Goal: Transaction & Acquisition: Book appointment/travel/reservation

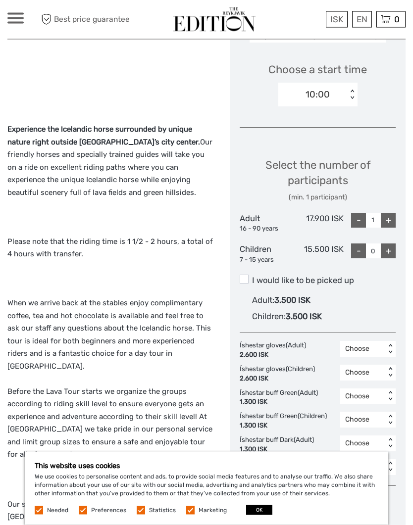
scroll to position [332, 0]
click at [392, 100] on div "Choose a start time 10:00 < >" at bounding box center [318, 79] width 156 height 63
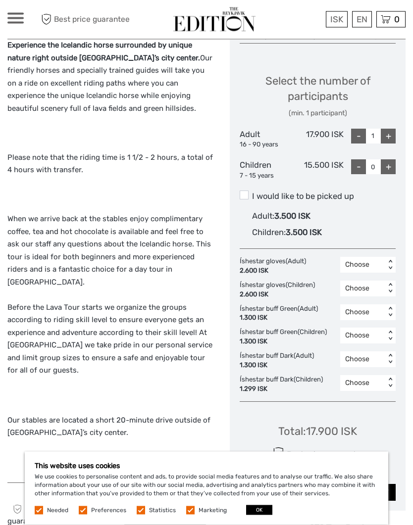
scroll to position [416, 0]
click at [388, 137] on div "+" at bounding box center [388, 136] width 15 height 15
type input "2"
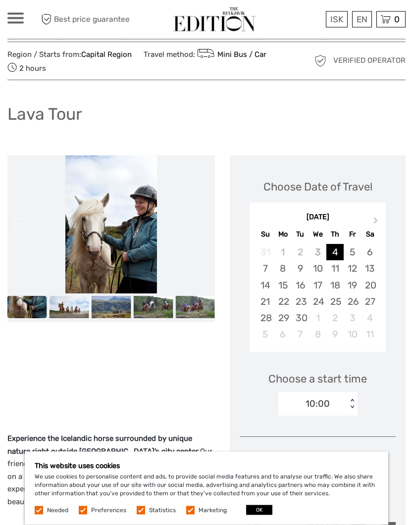
scroll to position [0, 0]
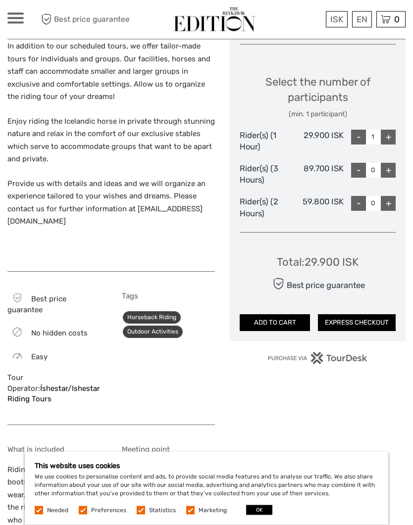
scroll to position [415, 0]
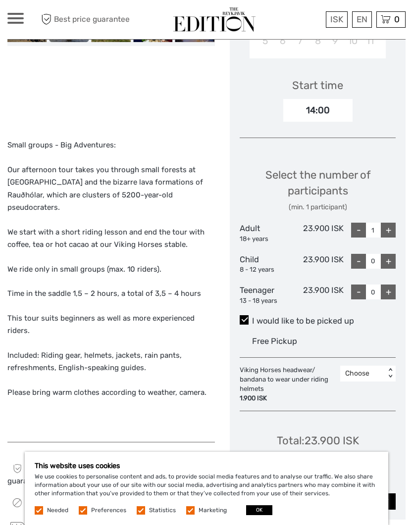
scroll to position [302, 0]
click at [393, 226] on div "+" at bounding box center [388, 230] width 15 height 15
type input "2"
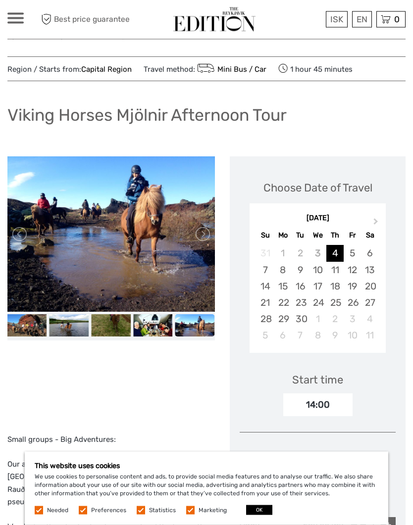
scroll to position [8, 0]
click at [205, 241] on link at bounding box center [202, 234] width 16 height 16
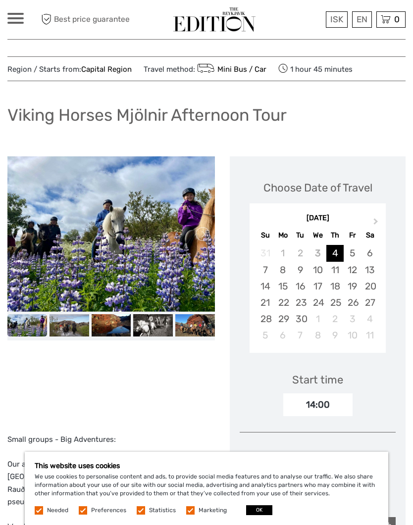
click at [208, 235] on link at bounding box center [202, 234] width 16 height 16
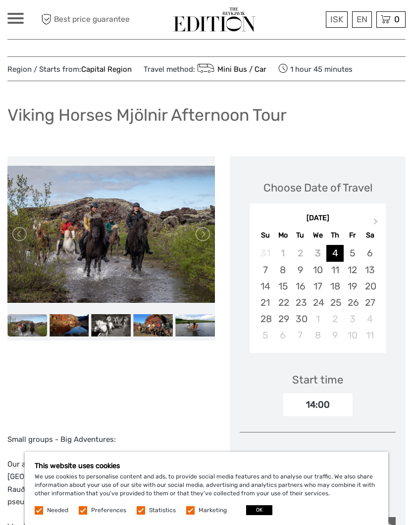
click at [208, 232] on link at bounding box center [202, 234] width 16 height 16
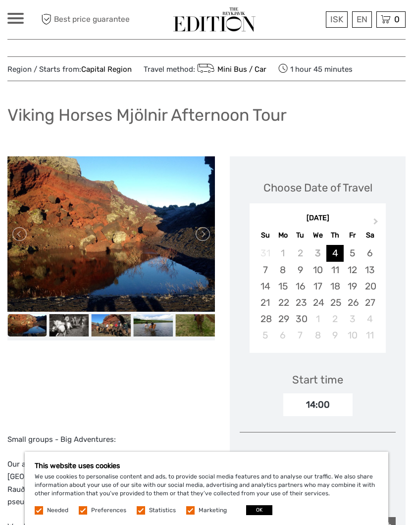
click at [208, 235] on link at bounding box center [202, 234] width 16 height 16
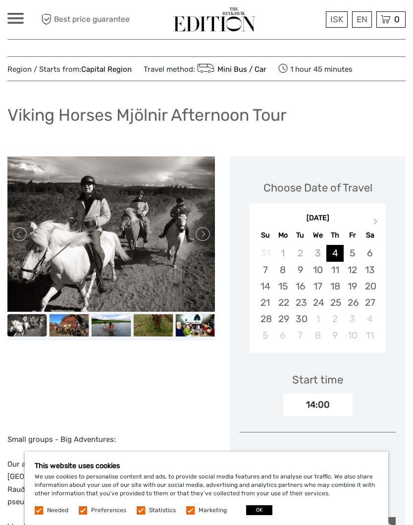
click at [205, 236] on link at bounding box center [202, 234] width 16 height 16
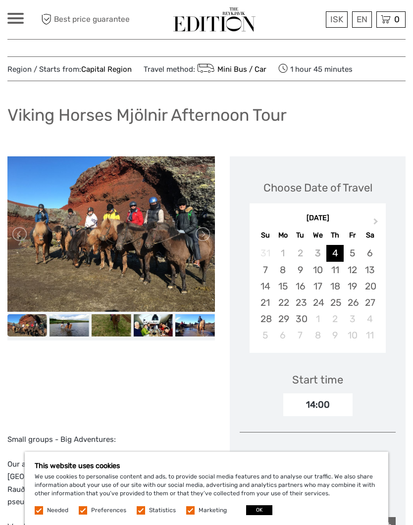
click at [355, 270] on div "12" at bounding box center [352, 270] width 17 height 16
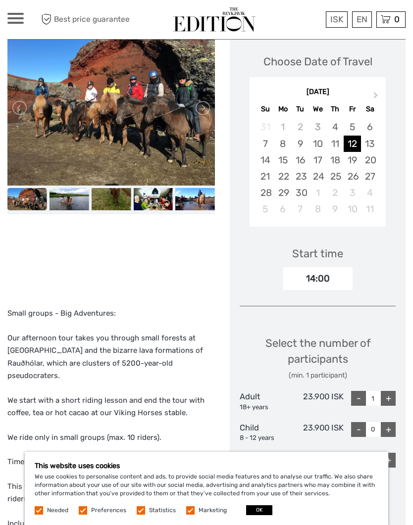
scroll to position [161, 0]
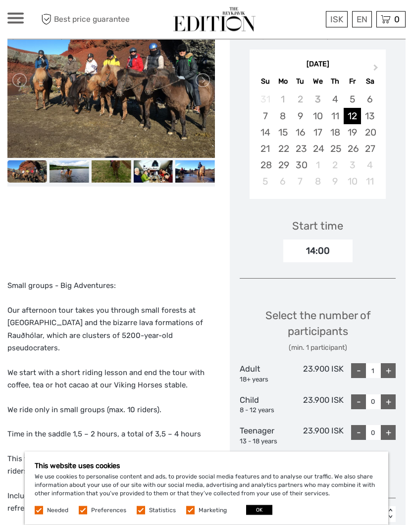
click at [391, 369] on div "+" at bounding box center [388, 371] width 15 height 15
type input "2"
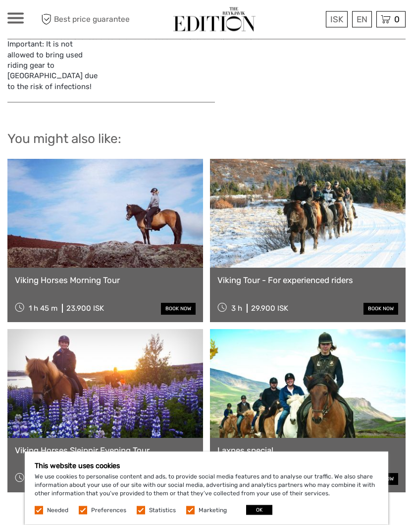
scroll to position [1105, 0]
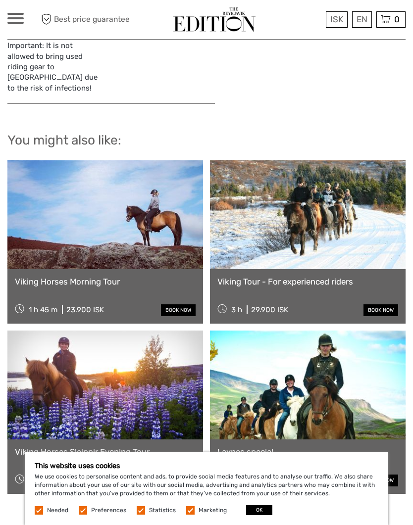
click at [334, 362] on link at bounding box center [308, 385] width 196 height 109
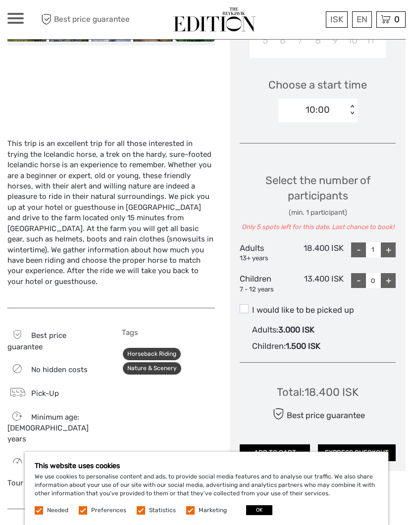
scroll to position [302, 0]
click at [249, 306] on label "I would like to be picked up" at bounding box center [318, 311] width 156 height 12
click at [252, 307] on input "I would like to be picked up" at bounding box center [252, 307] width 0 height 0
click at [394, 248] on div "+" at bounding box center [388, 250] width 15 height 15
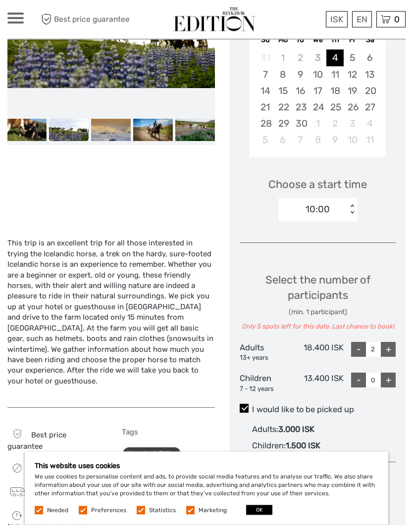
scroll to position [213, 0]
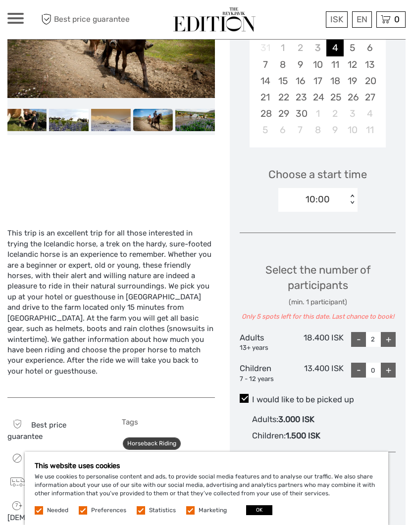
click at [246, 394] on span at bounding box center [244, 398] width 9 height 9
click at [252, 396] on input "I would like to be picked up" at bounding box center [252, 396] width 0 height 0
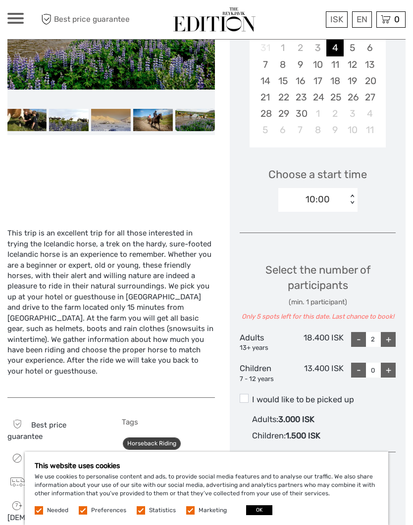
click at [249, 394] on label "I would like to be picked up" at bounding box center [318, 400] width 156 height 12
click at [252, 396] on input "I would like to be picked up" at bounding box center [252, 396] width 0 height 0
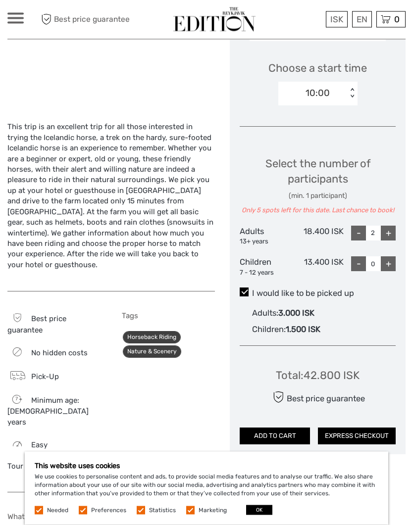
scroll to position [318, 0]
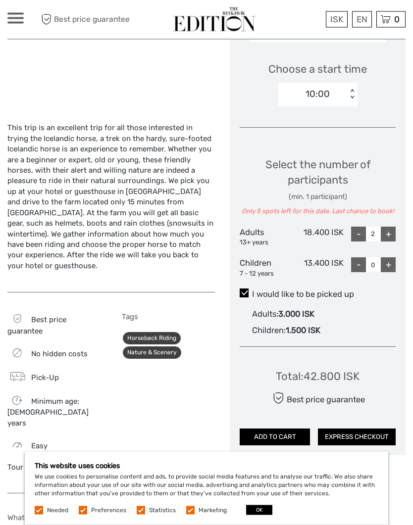
click at [365, 236] on div "-" at bounding box center [358, 234] width 15 height 15
click at [362, 232] on div "-" at bounding box center [358, 234] width 15 height 15
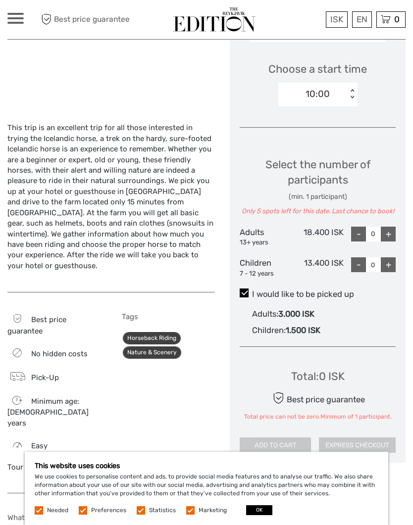
click at [394, 227] on div "+" at bounding box center [388, 234] width 15 height 15
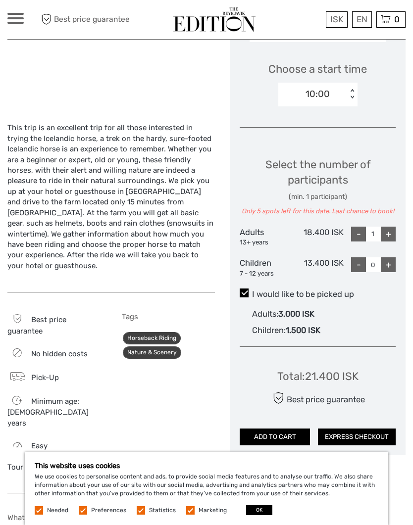
click at [395, 227] on div "+" at bounding box center [388, 234] width 15 height 15
type input "2"
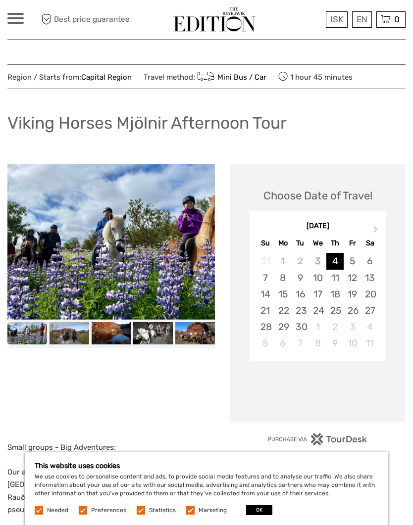
click at [358, 279] on div "12" at bounding box center [352, 278] width 17 height 16
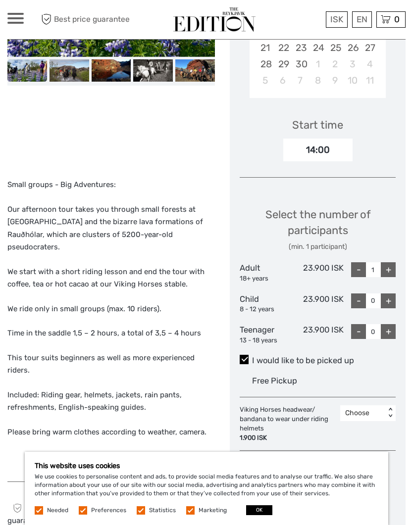
scroll to position [268, 0]
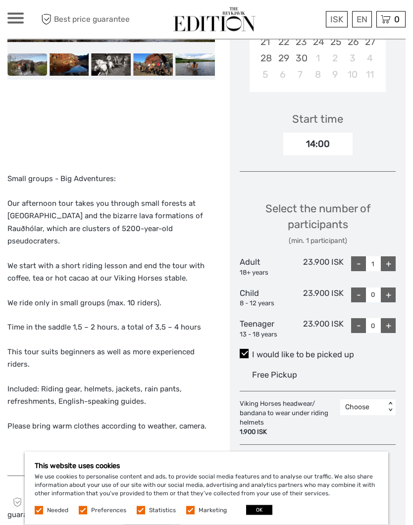
click at [392, 261] on div "+" at bounding box center [388, 264] width 15 height 15
click at [394, 261] on div "+" at bounding box center [388, 263] width 15 height 15
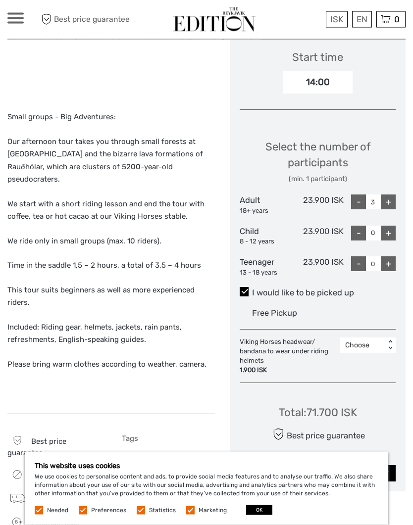
scroll to position [331, 0]
click at [360, 201] on div "-" at bounding box center [358, 202] width 15 height 15
type input "2"
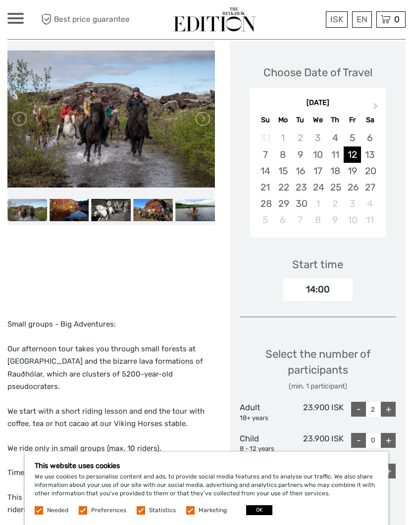
scroll to position [125, 0]
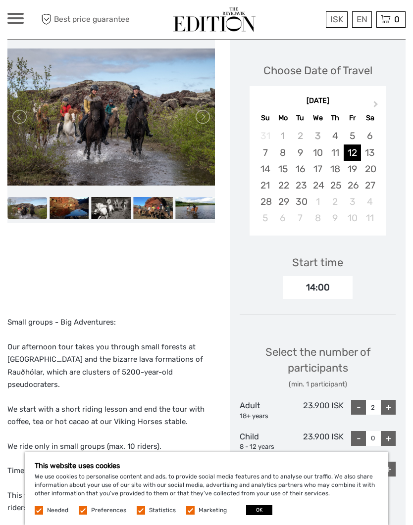
click at [269, 166] on div "14" at bounding box center [264, 169] width 17 height 16
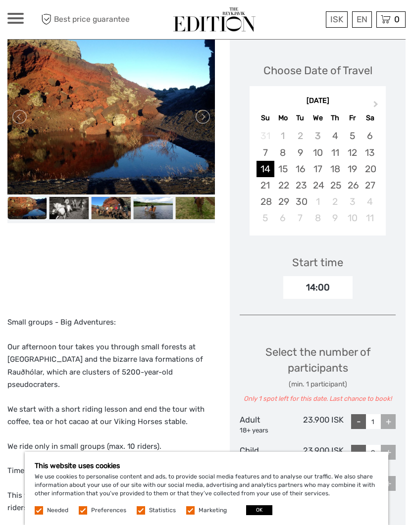
click at [338, 288] on div "14:00" at bounding box center [317, 287] width 69 height 23
click at [355, 152] on div "12" at bounding box center [352, 153] width 17 height 16
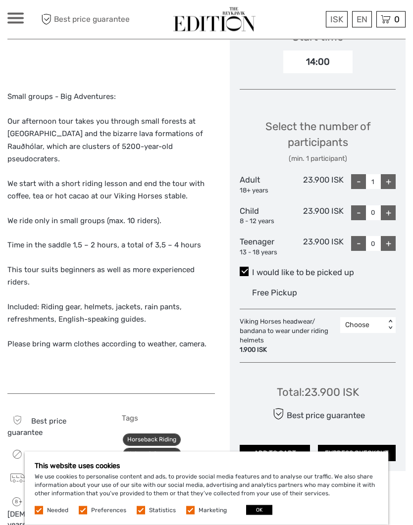
scroll to position [352, 0]
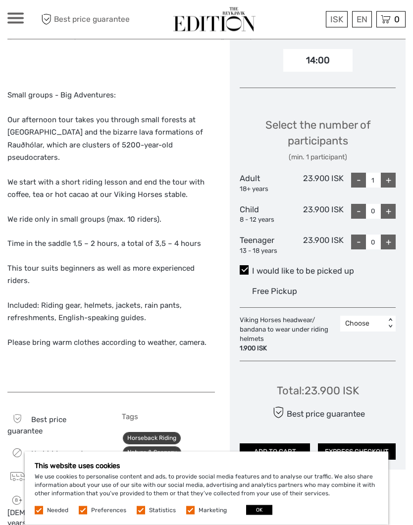
click at [391, 182] on div "+" at bounding box center [388, 180] width 15 height 15
type input "2"
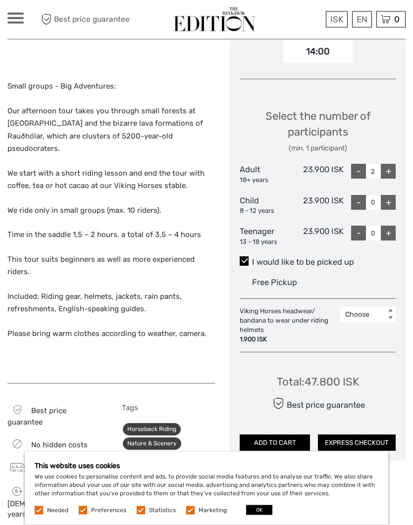
scroll to position [361, 0]
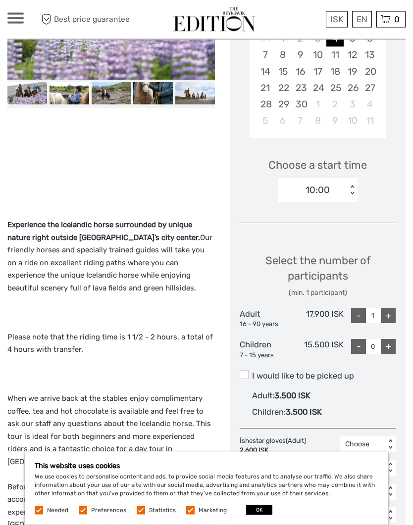
scroll to position [237, 0]
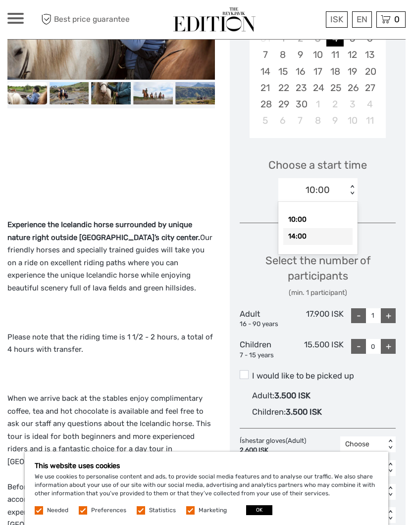
click at [345, 236] on div "14:00" at bounding box center [317, 236] width 69 height 17
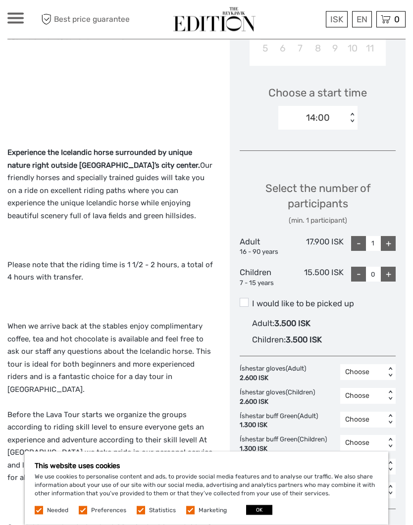
scroll to position [309, 0]
click at [253, 297] on label "I would like to be picked up" at bounding box center [318, 303] width 156 height 12
click at [252, 299] on input "I would like to be picked up" at bounding box center [252, 299] width 0 height 0
click at [394, 240] on div "+" at bounding box center [388, 243] width 15 height 15
type input "2"
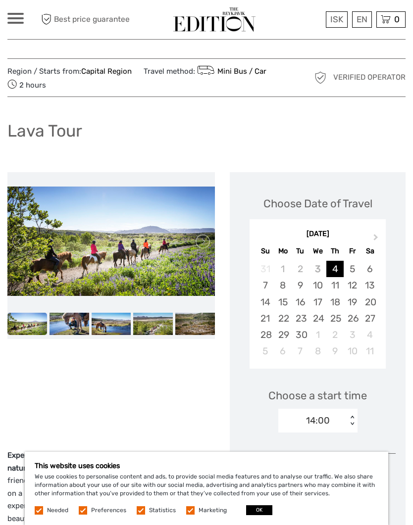
scroll to position [6, 0]
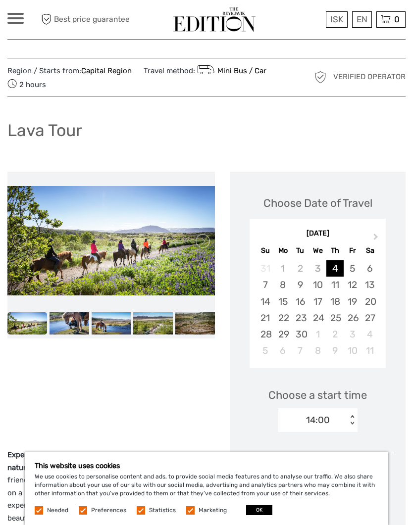
click at [201, 241] on link at bounding box center [202, 241] width 16 height 16
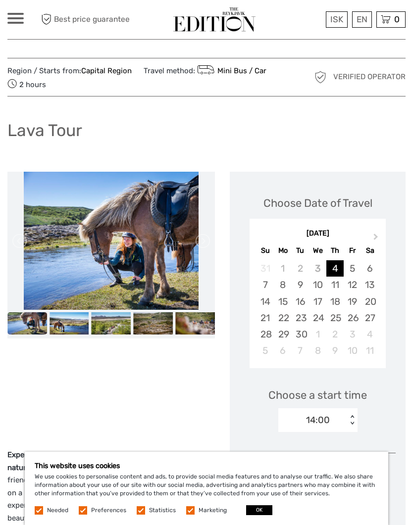
click at [205, 241] on link at bounding box center [202, 241] width 16 height 16
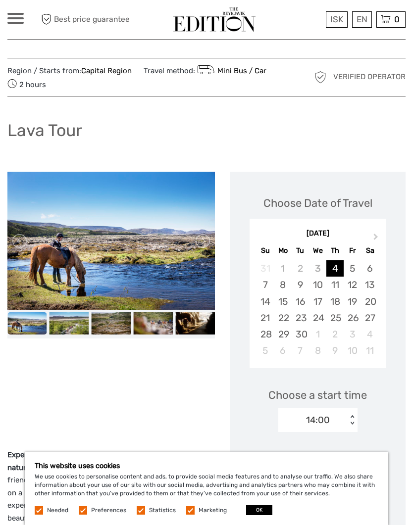
click at [203, 245] on link at bounding box center [202, 241] width 16 height 16
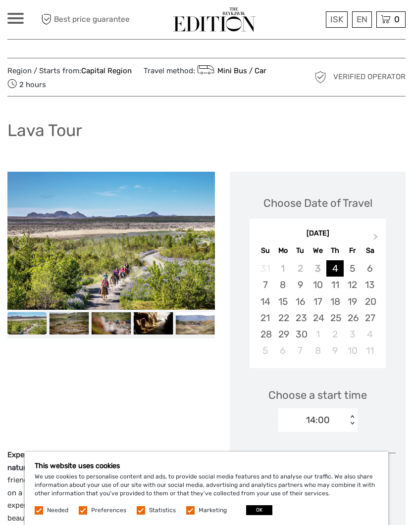
click at [207, 243] on link at bounding box center [202, 241] width 16 height 16
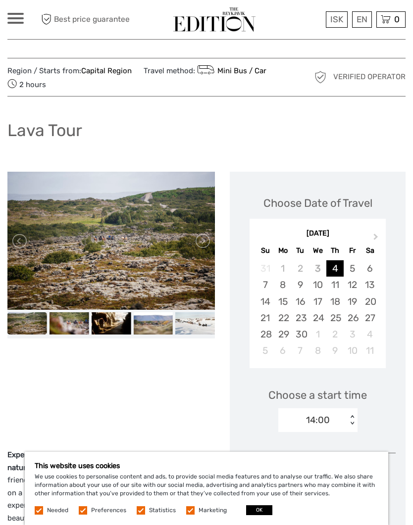
click at [207, 240] on link at bounding box center [202, 241] width 16 height 16
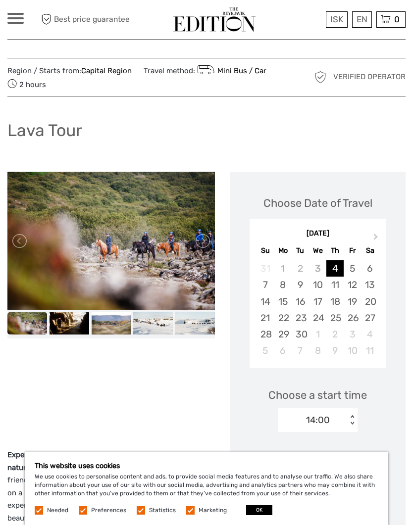
click at [205, 240] on link at bounding box center [202, 241] width 16 height 16
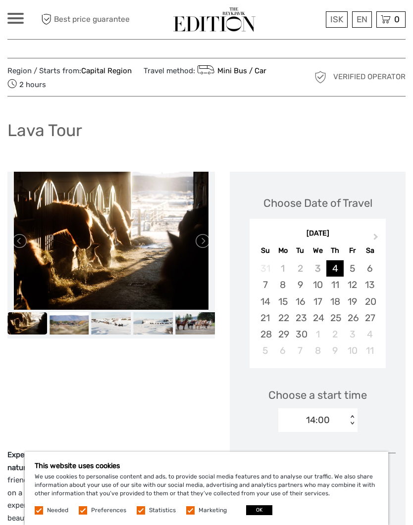
click at [202, 243] on link at bounding box center [202, 241] width 16 height 16
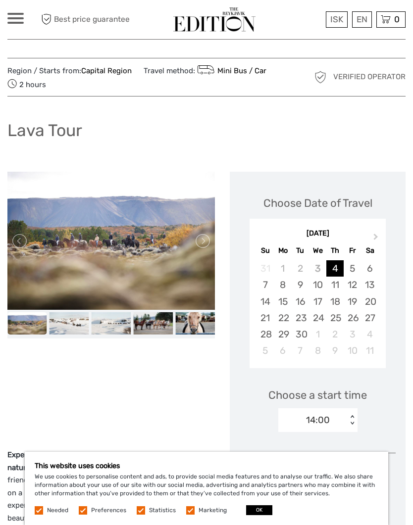
click at [197, 244] on link at bounding box center [202, 241] width 16 height 16
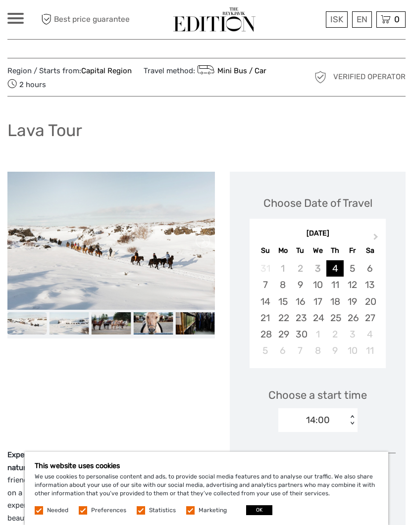
click at [208, 239] on link at bounding box center [202, 241] width 16 height 16
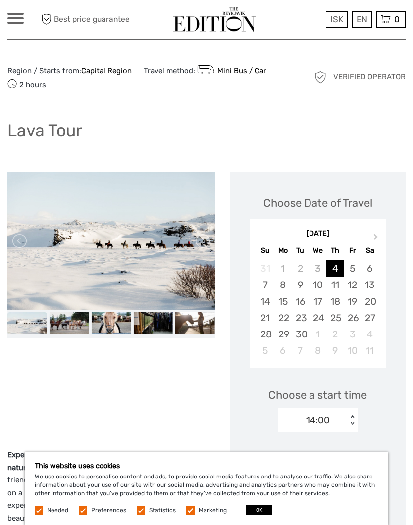
click at [205, 241] on link at bounding box center [202, 241] width 16 height 16
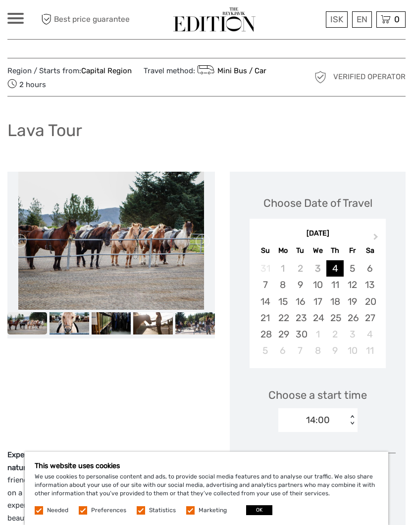
click at [203, 241] on link at bounding box center [202, 241] width 16 height 16
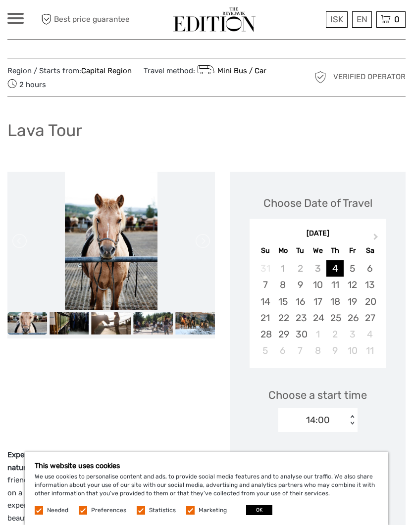
click at [208, 235] on link at bounding box center [202, 241] width 16 height 16
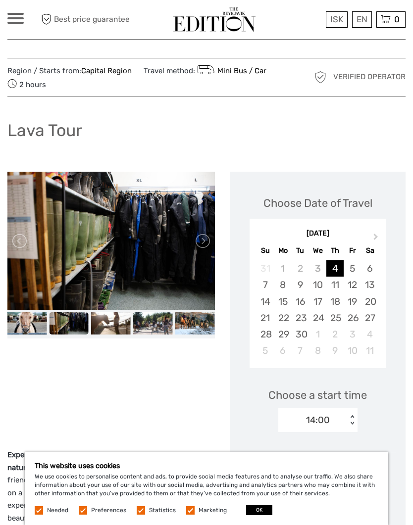
click at [206, 240] on link at bounding box center [202, 241] width 16 height 16
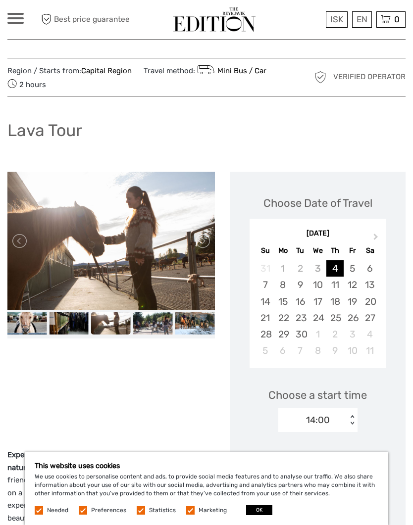
click at [203, 245] on link at bounding box center [202, 241] width 16 height 16
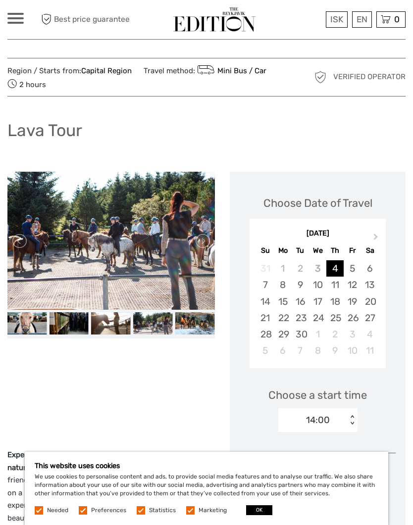
click at [206, 239] on link at bounding box center [202, 241] width 16 height 16
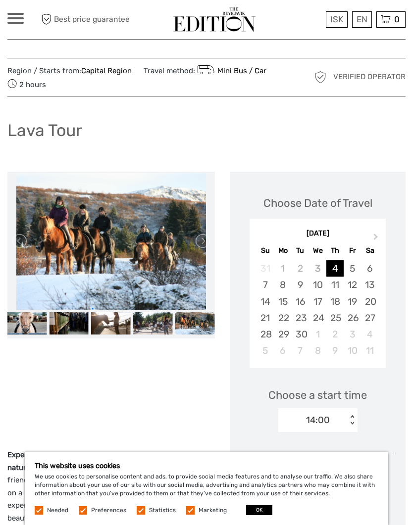
click at [202, 242] on link at bounding box center [202, 241] width 16 height 16
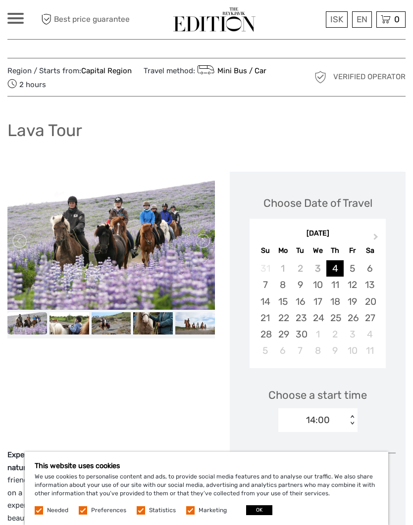
click at [206, 239] on link at bounding box center [202, 241] width 16 height 16
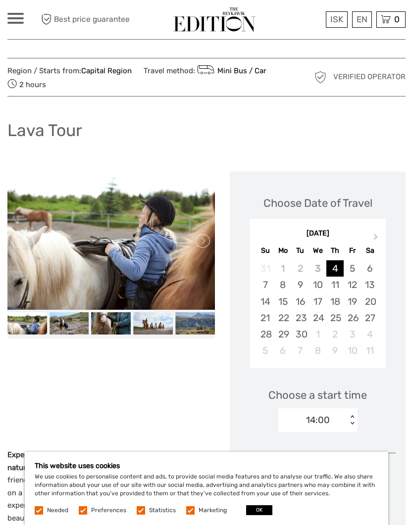
click at [205, 241] on link at bounding box center [202, 241] width 16 height 16
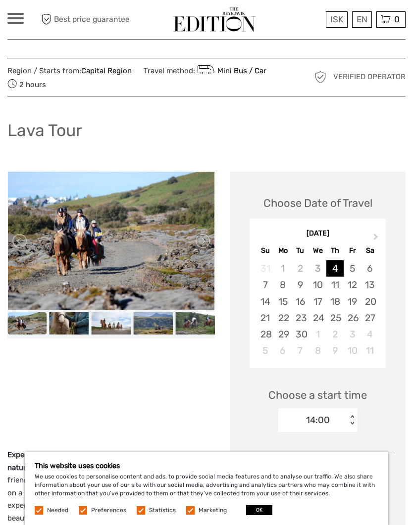
click at [202, 243] on link at bounding box center [202, 241] width 16 height 16
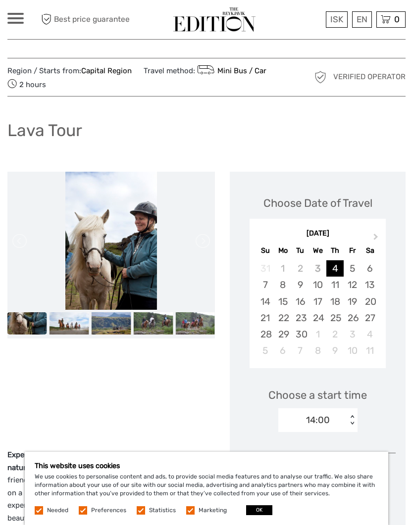
click at [214, 233] on li at bounding box center [110, 241] width 207 height 138
click at [202, 240] on link at bounding box center [202, 241] width 16 height 16
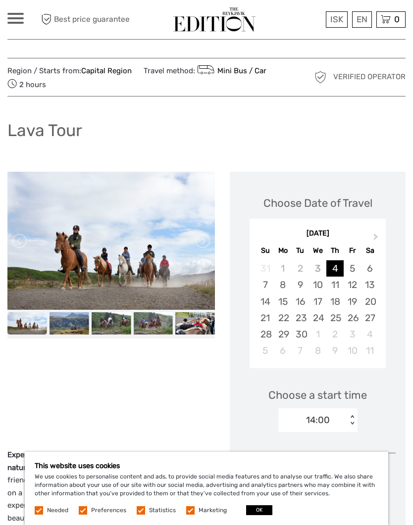
click at [205, 241] on link at bounding box center [202, 241] width 16 height 16
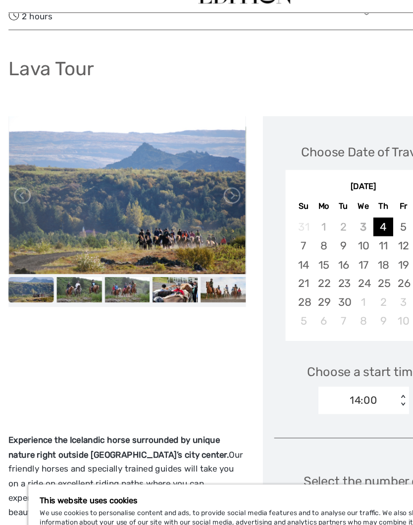
scroll to position [50, 0]
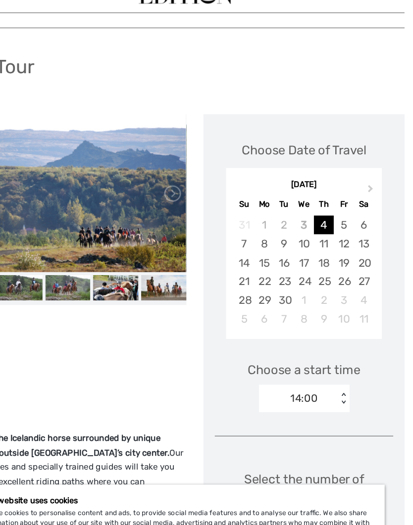
click at [344, 233] on div "12" at bounding box center [352, 241] width 17 height 16
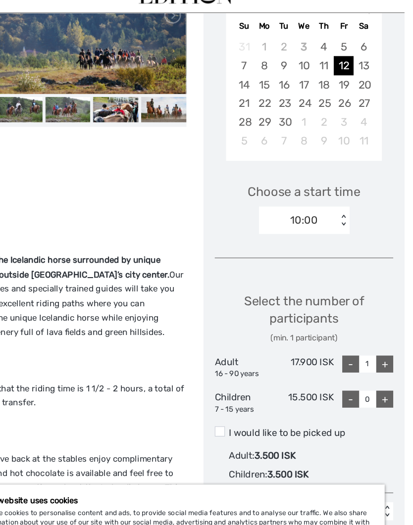
scroll to position [207, 0]
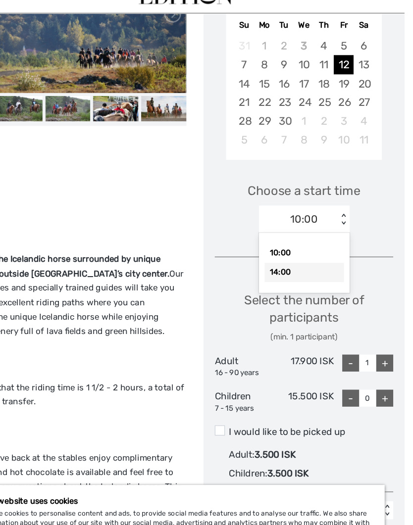
click at [283, 258] on div "14:00" at bounding box center [317, 266] width 69 height 17
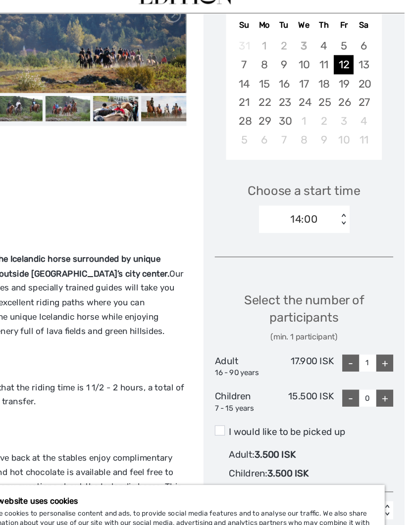
click at [381, 338] on div "+" at bounding box center [388, 345] width 15 height 15
type input "2"
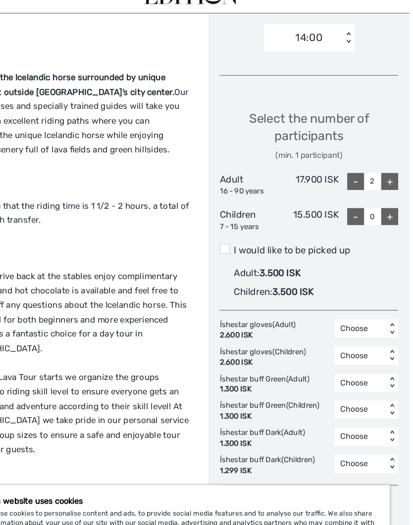
scroll to position [368, 0]
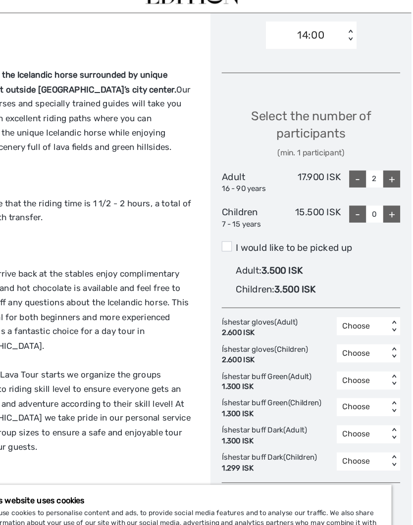
click at [240, 239] on label "I would like to be picked up" at bounding box center [318, 245] width 156 height 12
click at [252, 241] on input "I would like to be picked up" at bounding box center [252, 241] width 0 height 0
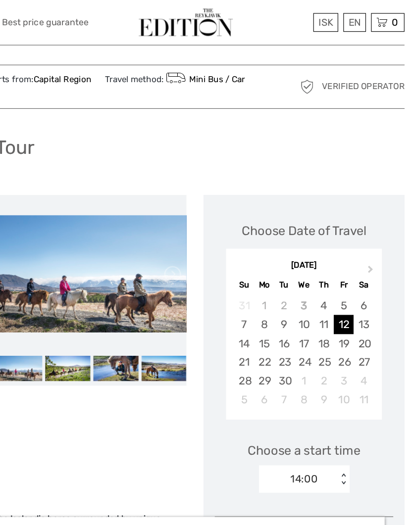
scroll to position [0, 0]
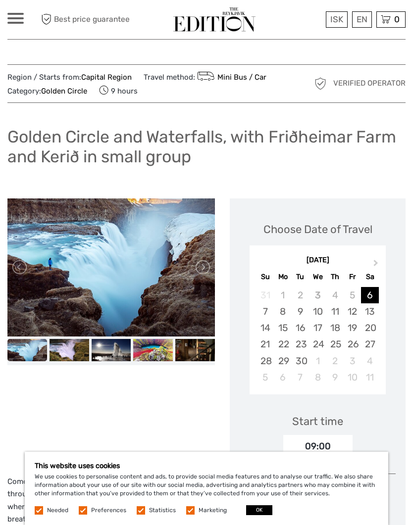
click at [377, 310] on div "13" at bounding box center [369, 311] width 17 height 16
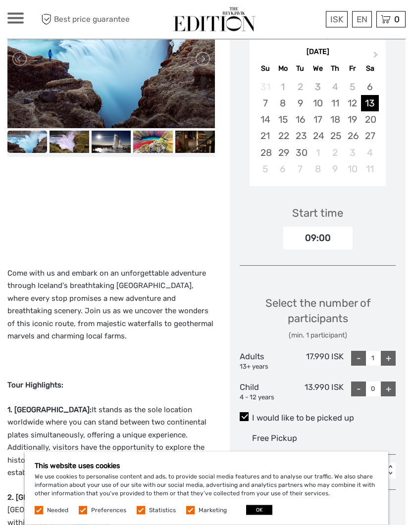
scroll to position [208, 0]
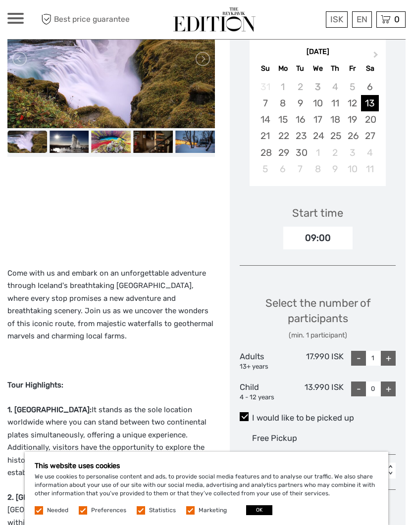
click at [393, 352] on div "+" at bounding box center [388, 358] width 15 height 15
type input "2"
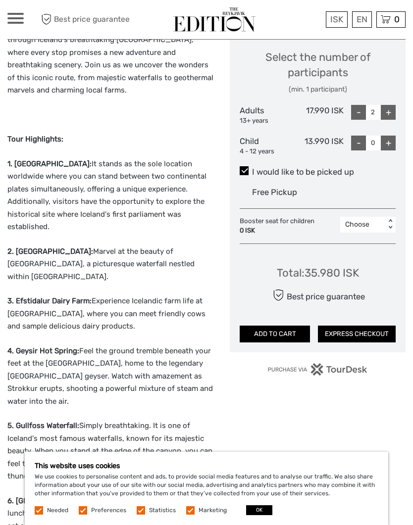
scroll to position [454, 0]
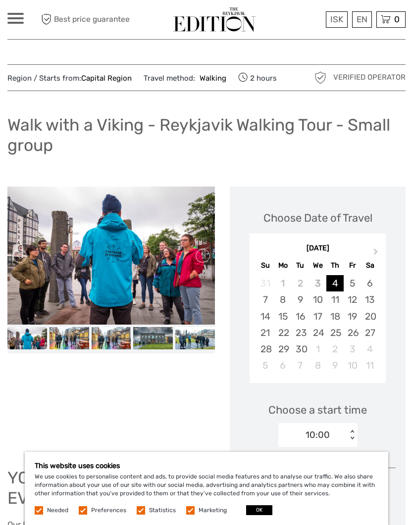
click at [358, 301] on div "12" at bounding box center [352, 300] width 17 height 16
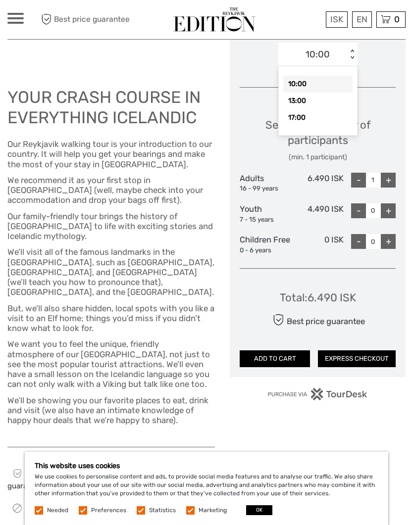
scroll to position [382, 0]
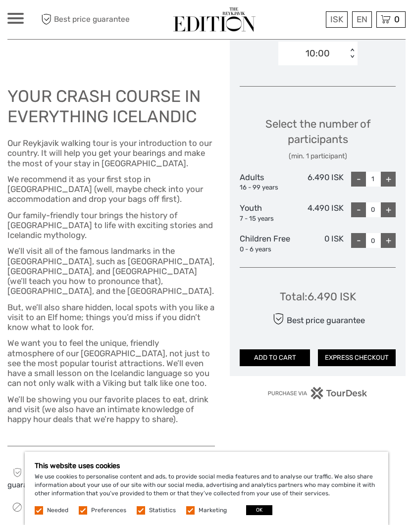
click at [391, 175] on div "+" at bounding box center [388, 179] width 15 height 15
type input "2"
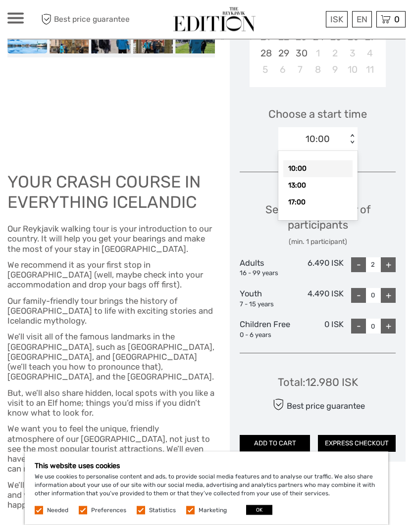
scroll to position [295, 0]
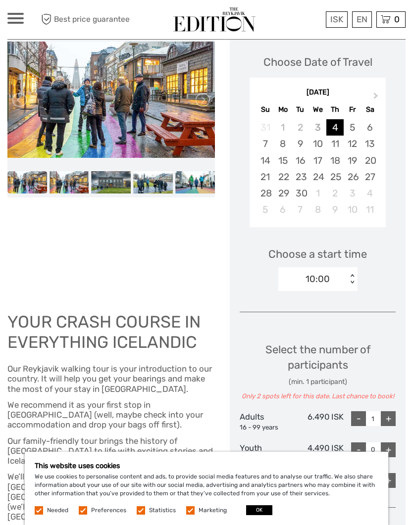
scroll to position [159, 0]
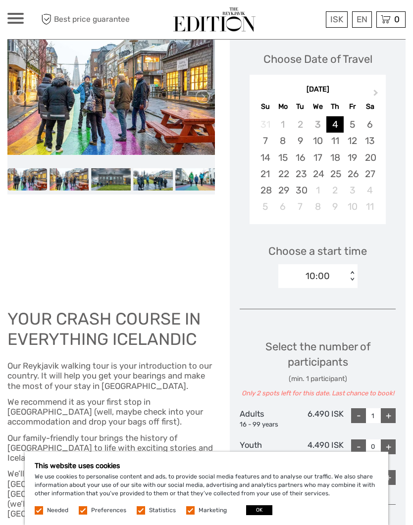
click at [361, 136] on div "13" at bounding box center [369, 141] width 17 height 16
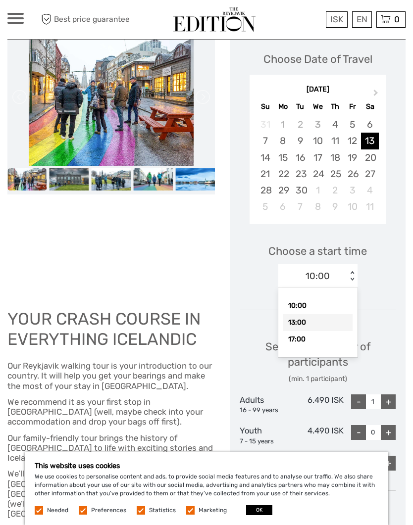
click at [344, 319] on div "13:00" at bounding box center [317, 322] width 69 height 17
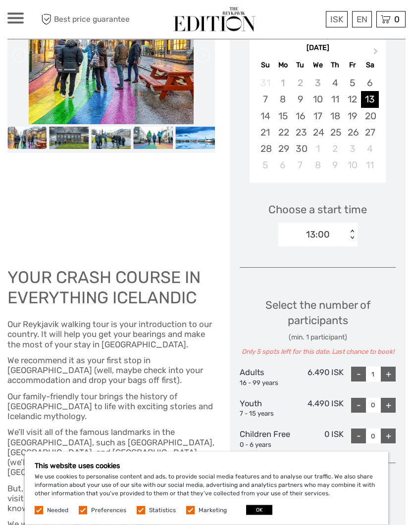
scroll to position [201, 0]
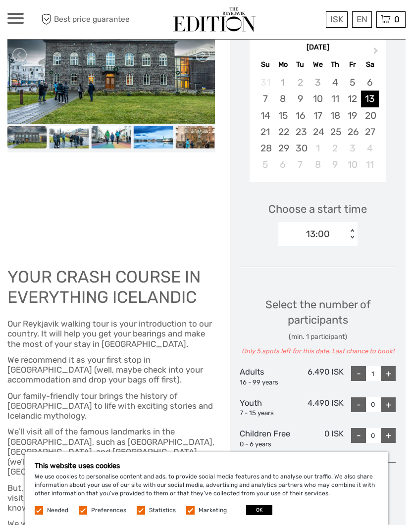
click at [394, 375] on div "+" at bounding box center [388, 373] width 15 height 15
type input "2"
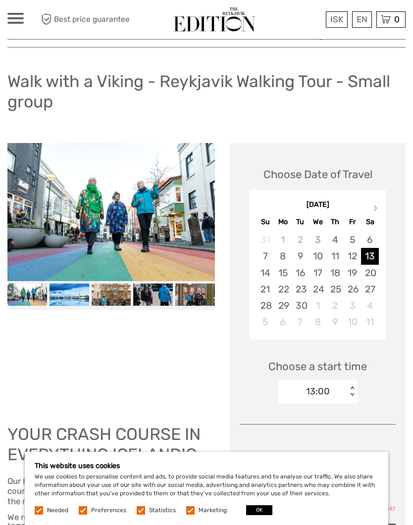
scroll to position [43, 0]
